Goal: Check status

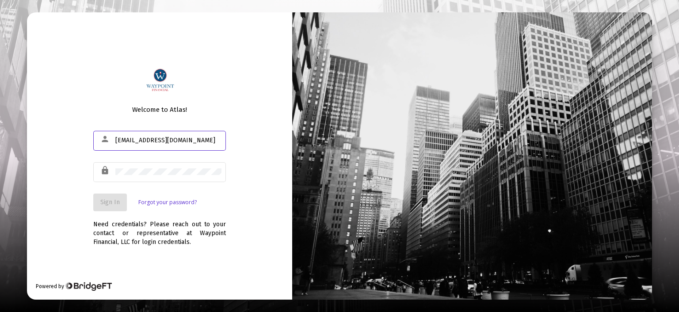
type input "[EMAIL_ADDRESS][DOMAIN_NAME]"
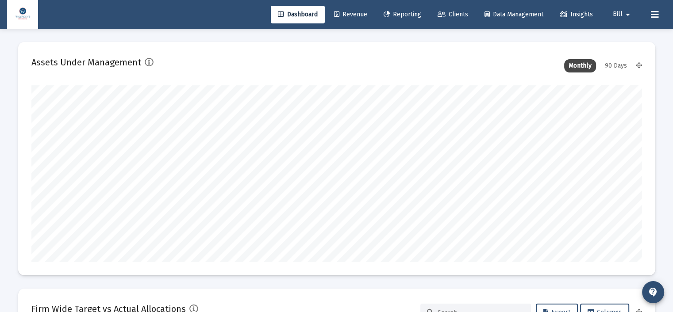
type input "[DATE]"
click at [402, 8] on link "Reporting" at bounding box center [402, 15] width 52 height 18
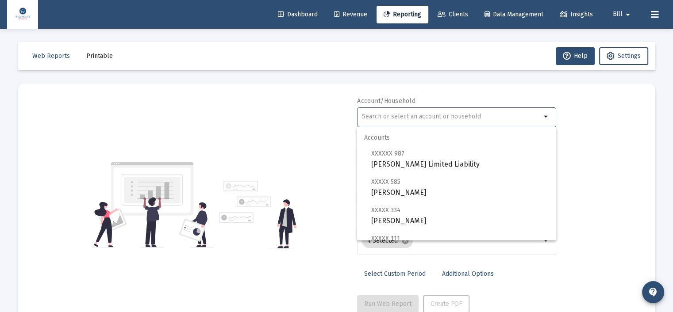
click at [398, 117] on input "text" at bounding box center [451, 116] width 179 height 7
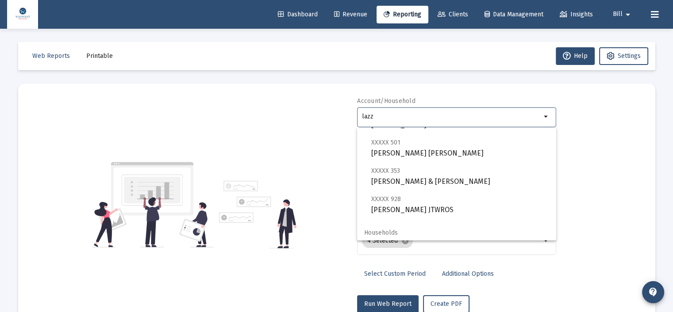
scroll to position [92, 0]
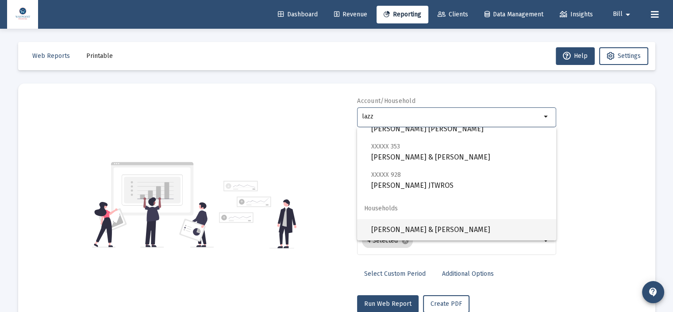
click at [417, 226] on span "[PERSON_NAME] & [PERSON_NAME]" at bounding box center [460, 229] width 178 height 21
type input "[PERSON_NAME] & [PERSON_NAME]"
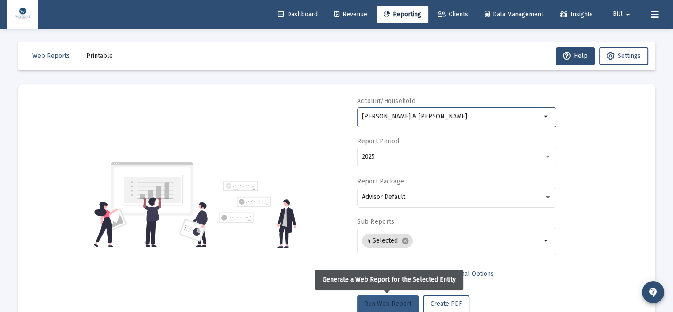
click at [389, 301] on span "Run Web Report" at bounding box center [387, 304] width 47 height 8
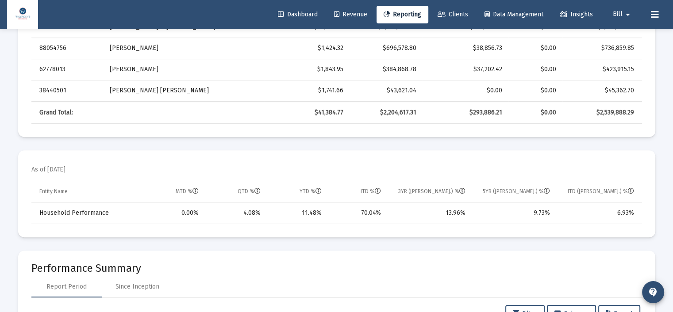
scroll to position [531, 0]
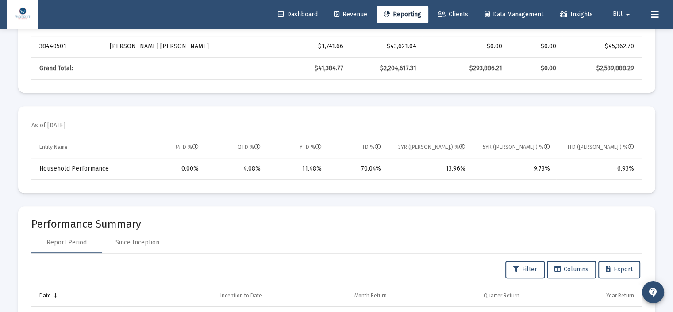
click at [656, 138] on div "Web Reports Printable Help Settings Account/Household [PERSON_NAME] & [PERSON_N…" at bounding box center [336, 137] width 663 height 1278
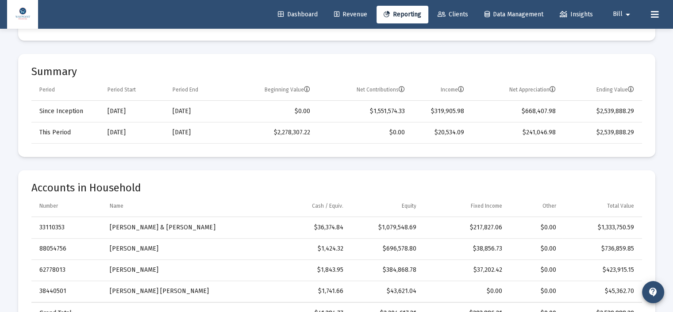
scroll to position [287, 0]
